Goal: Task Accomplishment & Management: Use online tool/utility

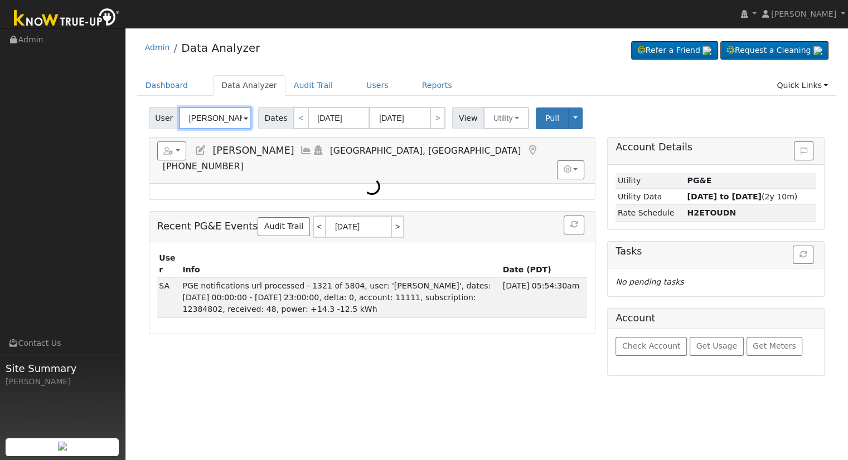
click at [205, 114] on input "[PERSON_NAME]" at bounding box center [215, 118] width 72 height 22
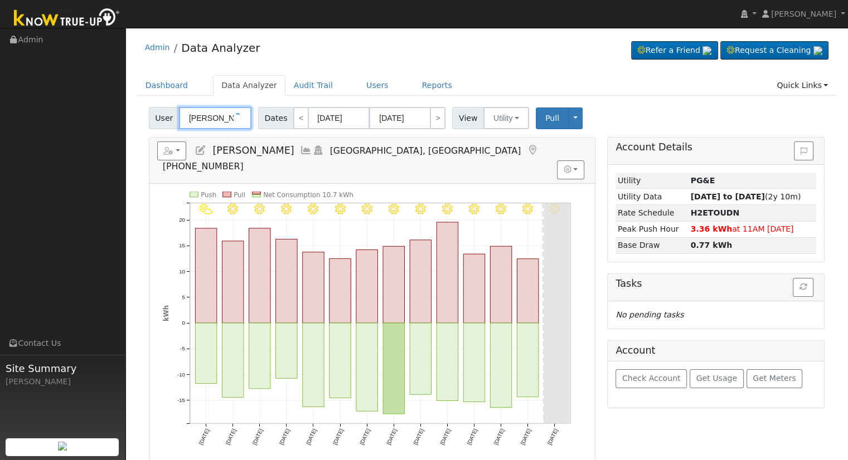
click at [205, 114] on input "Deborah Richardson" at bounding box center [215, 118] width 72 height 22
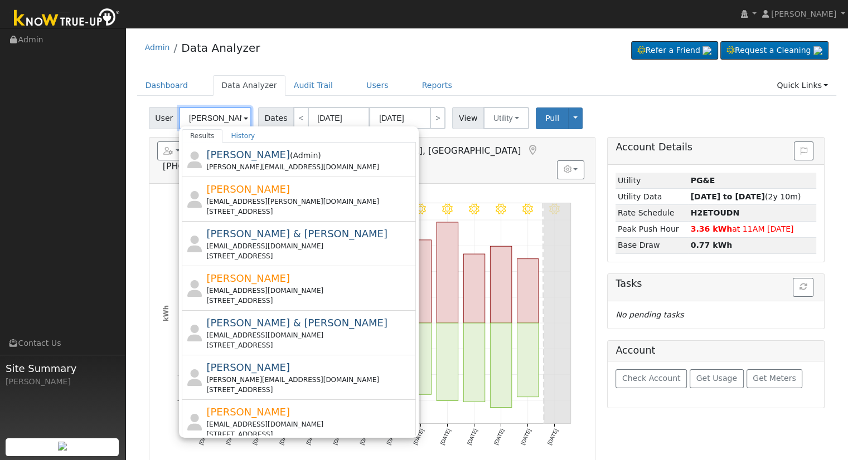
click at [222, 118] on input "Jessica Roche" at bounding box center [215, 118] width 72 height 22
click at [218, 118] on input "Jessica Roche" at bounding box center [215, 118] width 72 height 22
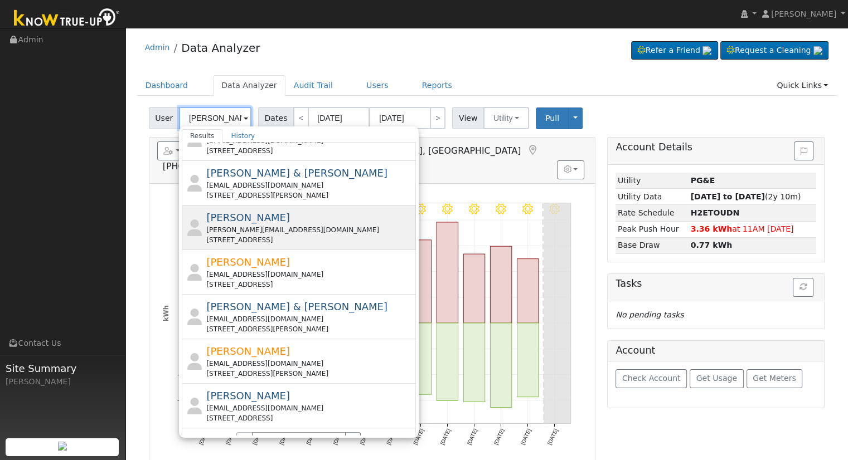
scroll to position [391, 0]
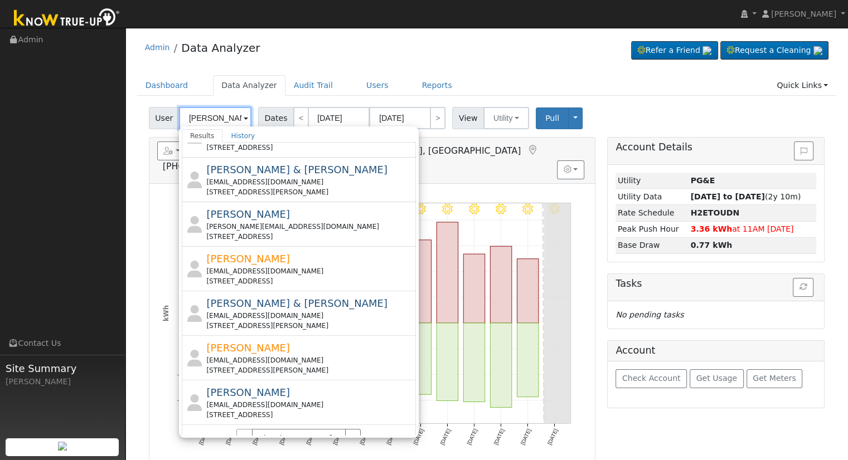
click at [239, 116] on input "Jessica Roche" at bounding box center [215, 118] width 72 height 22
click at [215, 114] on input "Jessica Roche" at bounding box center [215, 118] width 72 height 22
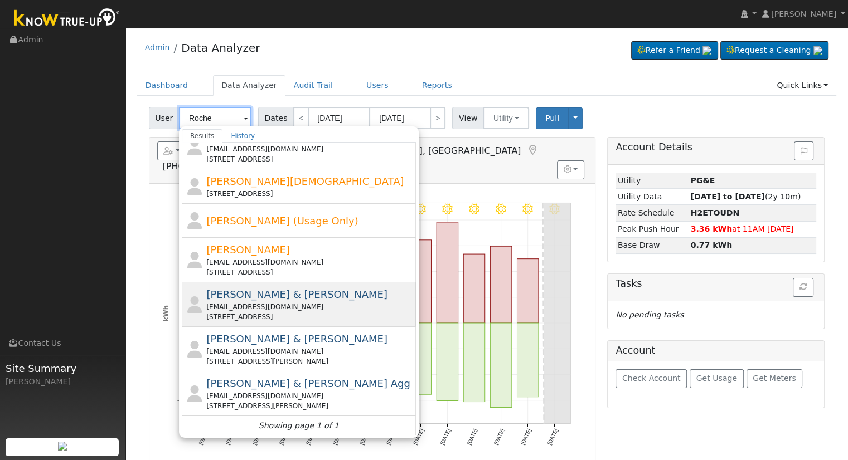
scroll to position [0, 0]
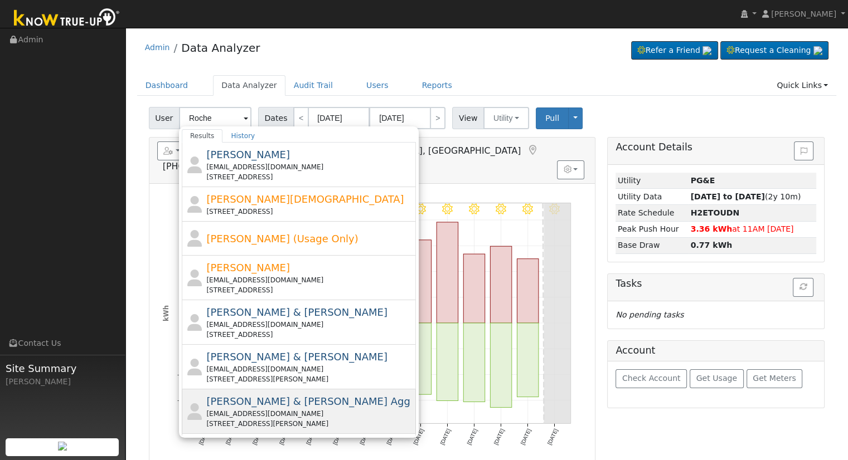
click at [313, 405] on div "Jessica & Jim Roche Agg jroche123456@gmail.com 34420 Redhawk Lane, po Box 103, …" at bounding box center [309, 411] width 207 height 35
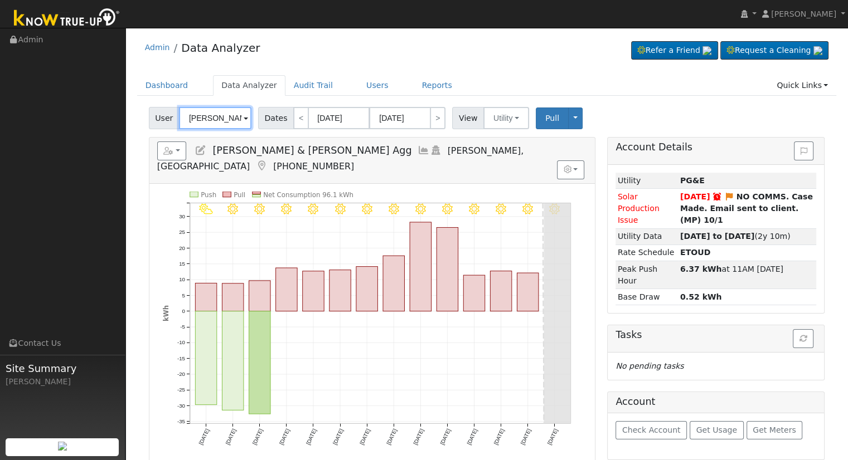
click at [221, 118] on input "Jessica & Jim Roche Agg" at bounding box center [215, 118] width 72 height 22
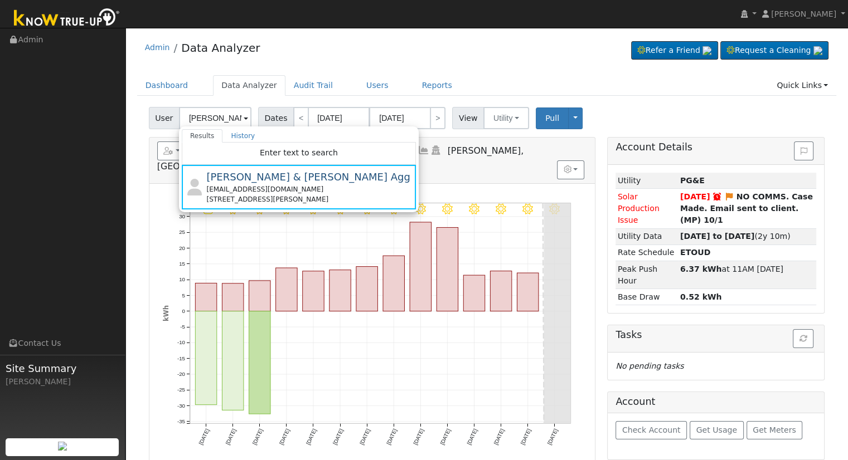
click at [412, 330] on icon "10/12 - Clear 10/11 - Clear 10/10 - Clear 10/09 - Clear 10/08 - Clear 10/07 - C…" at bounding box center [372, 327] width 419 height 270
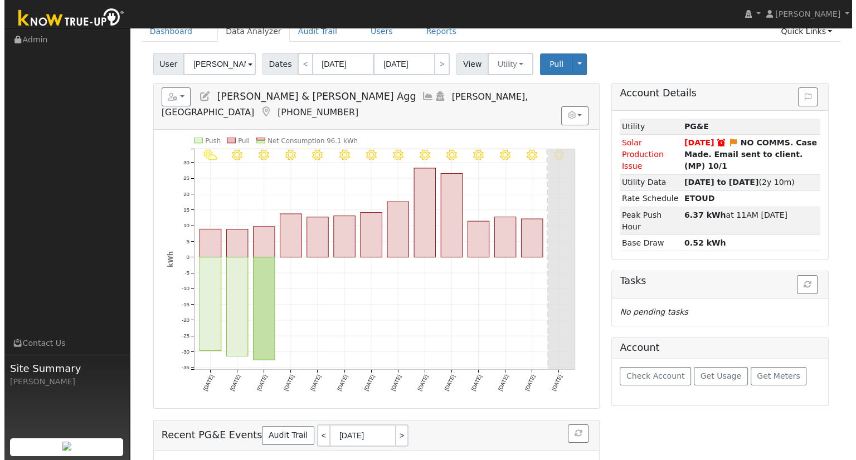
scroll to position [55, 0]
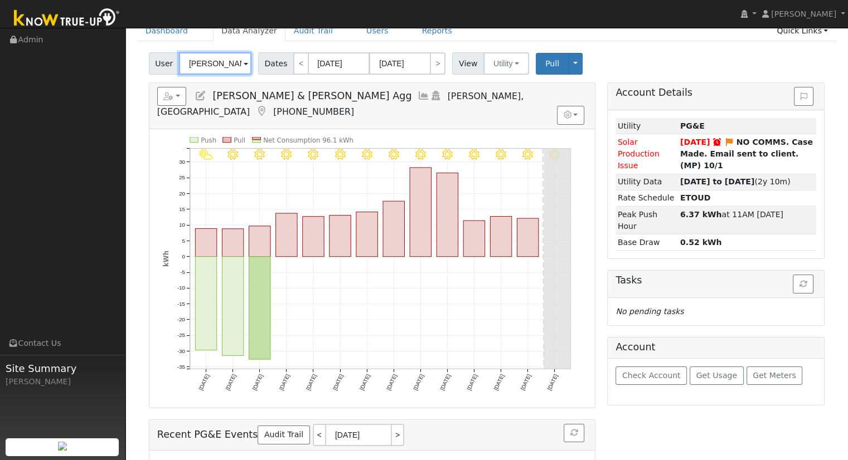
click at [205, 61] on input "Jessica & Jim Roche Agg" at bounding box center [215, 63] width 72 height 22
paste input "ff Morse"
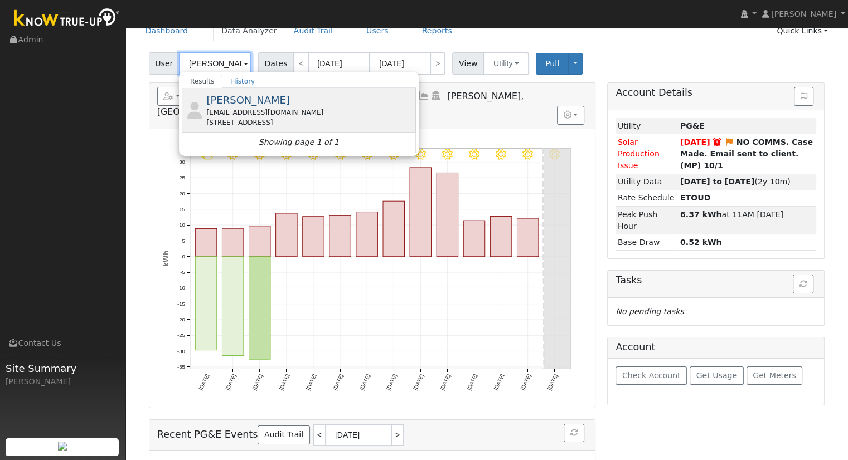
type input "Jeff Morse"
click at [215, 99] on span "Jeff Morse" at bounding box center [248, 100] width 84 height 12
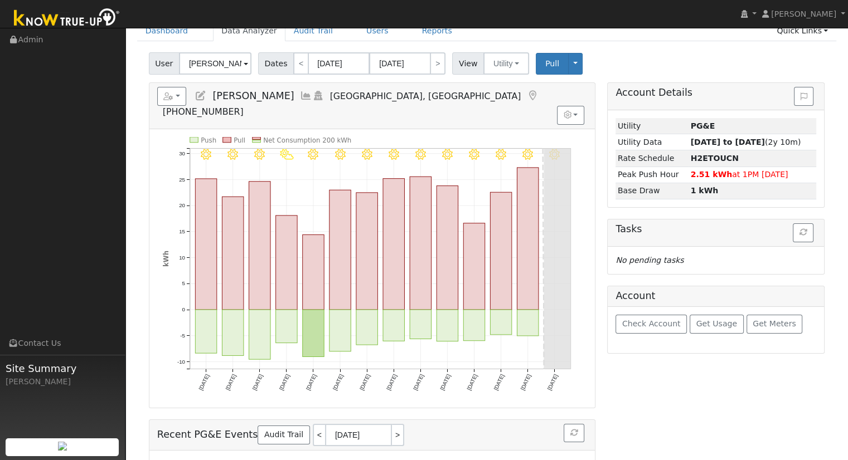
click at [300, 96] on icon at bounding box center [306, 96] width 12 height 10
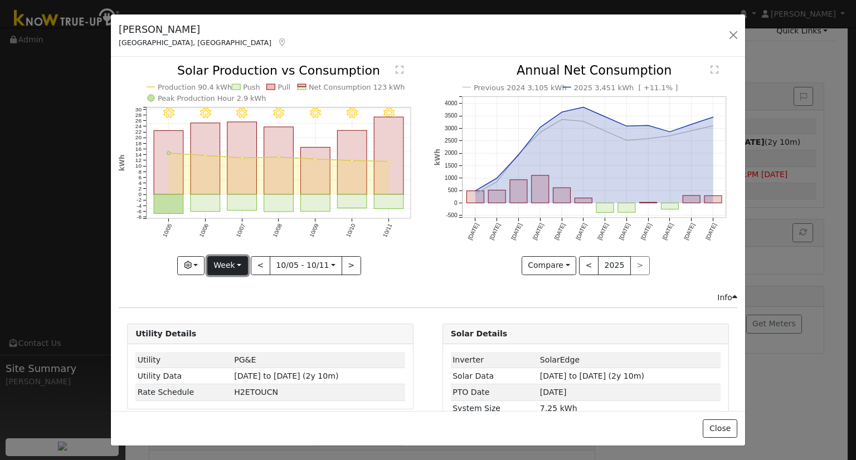
click at [231, 263] on button "Week" at bounding box center [227, 265] width 41 height 19
click at [236, 333] on link "Year" at bounding box center [246, 335] width 77 height 16
type input "2024-10-01"
